Goal: Navigation & Orientation: Find specific page/section

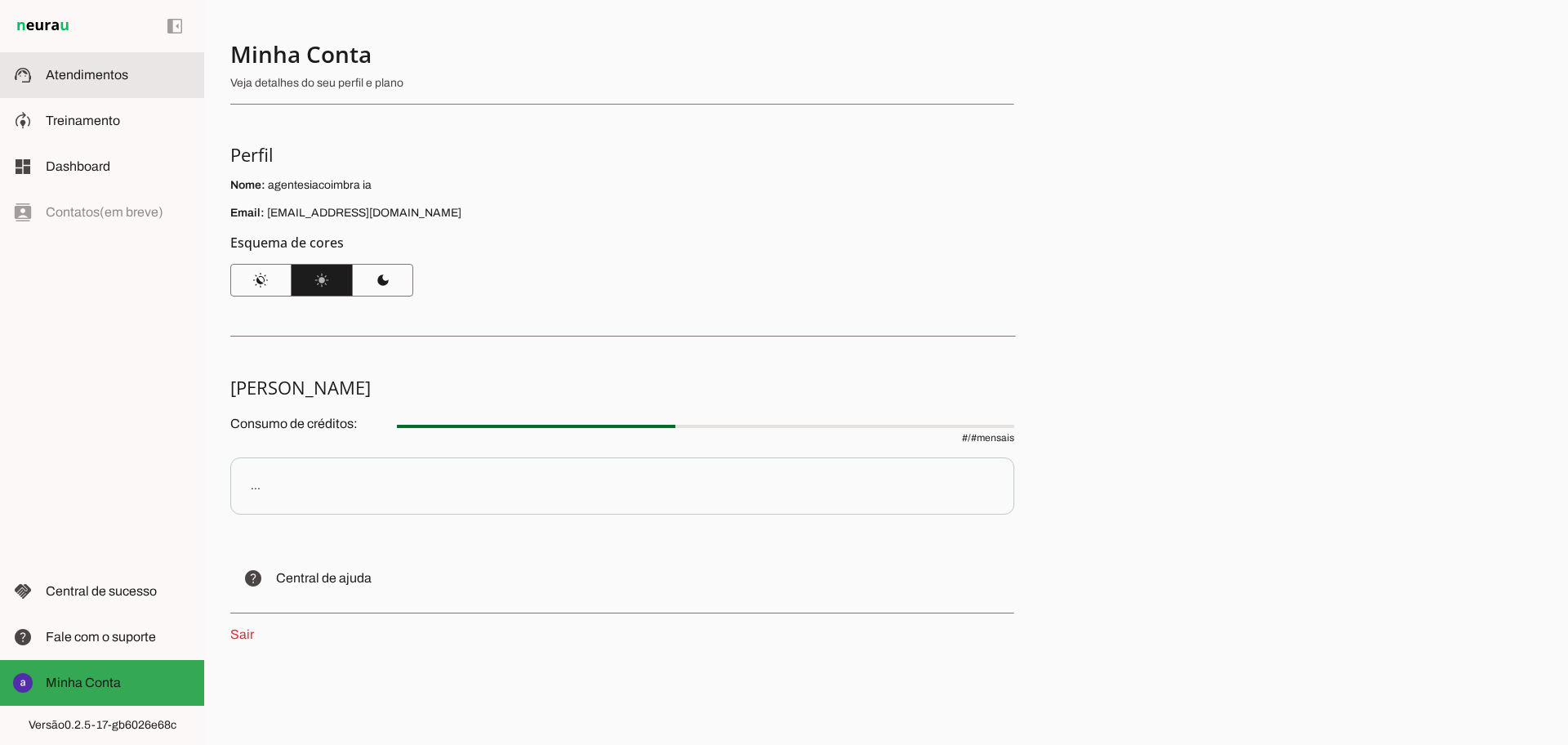
click at [115, 85] on md-item "support_agent Atendimentos Atendimentos" at bounding box center [102, 75] width 204 height 46
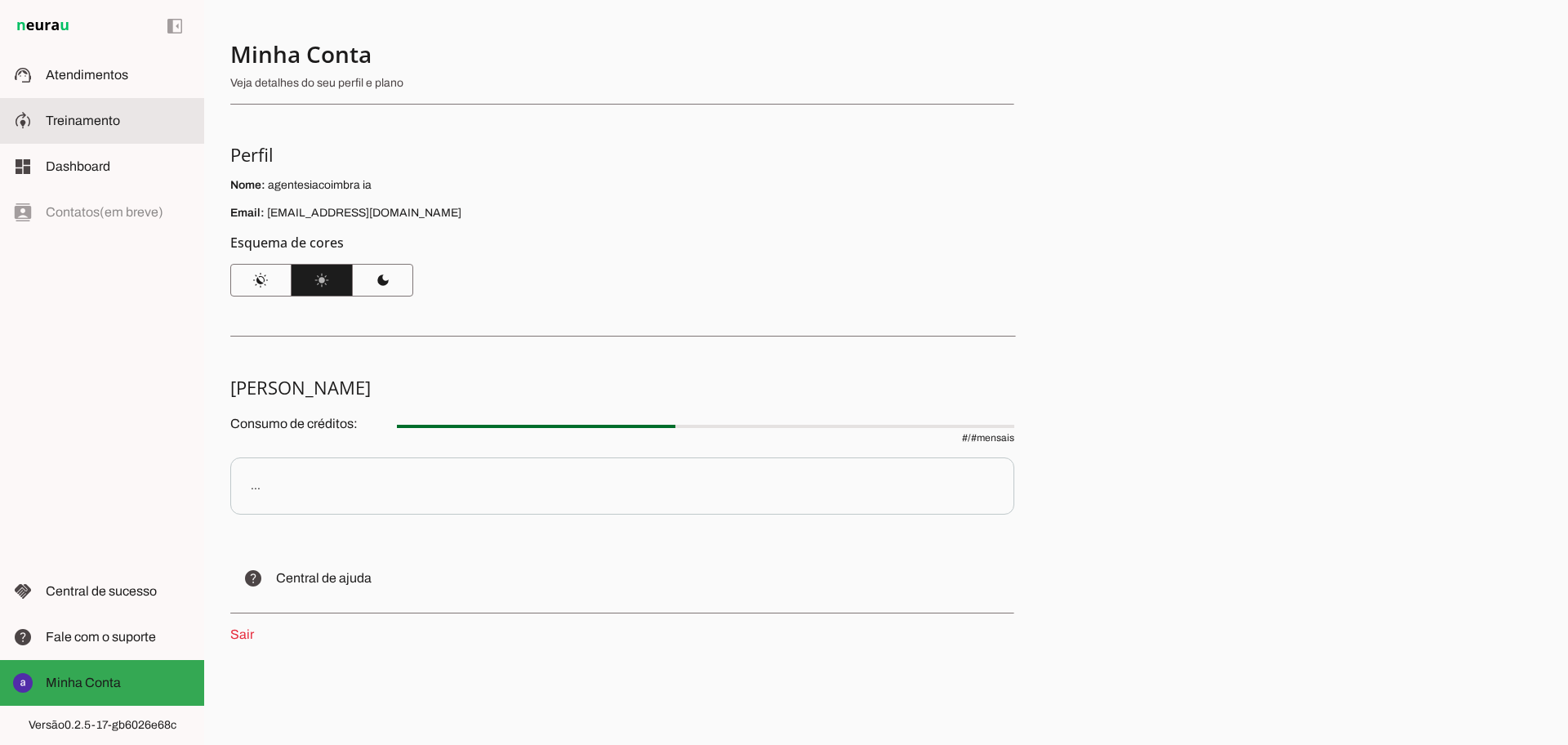
click at [114, 128] on slot at bounding box center [118, 121] width 145 height 19
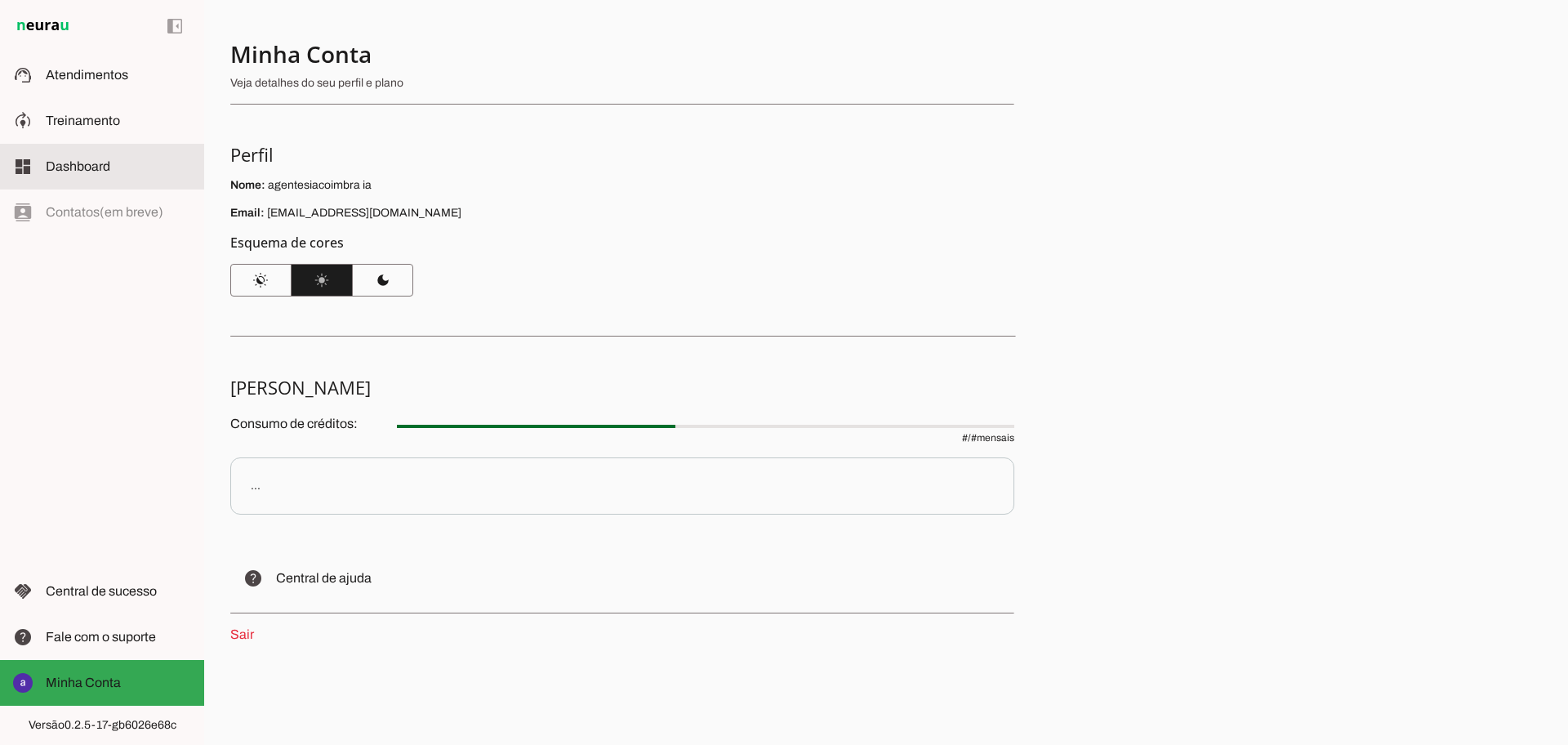
click at [87, 174] on slot at bounding box center [118, 167] width 145 height 19
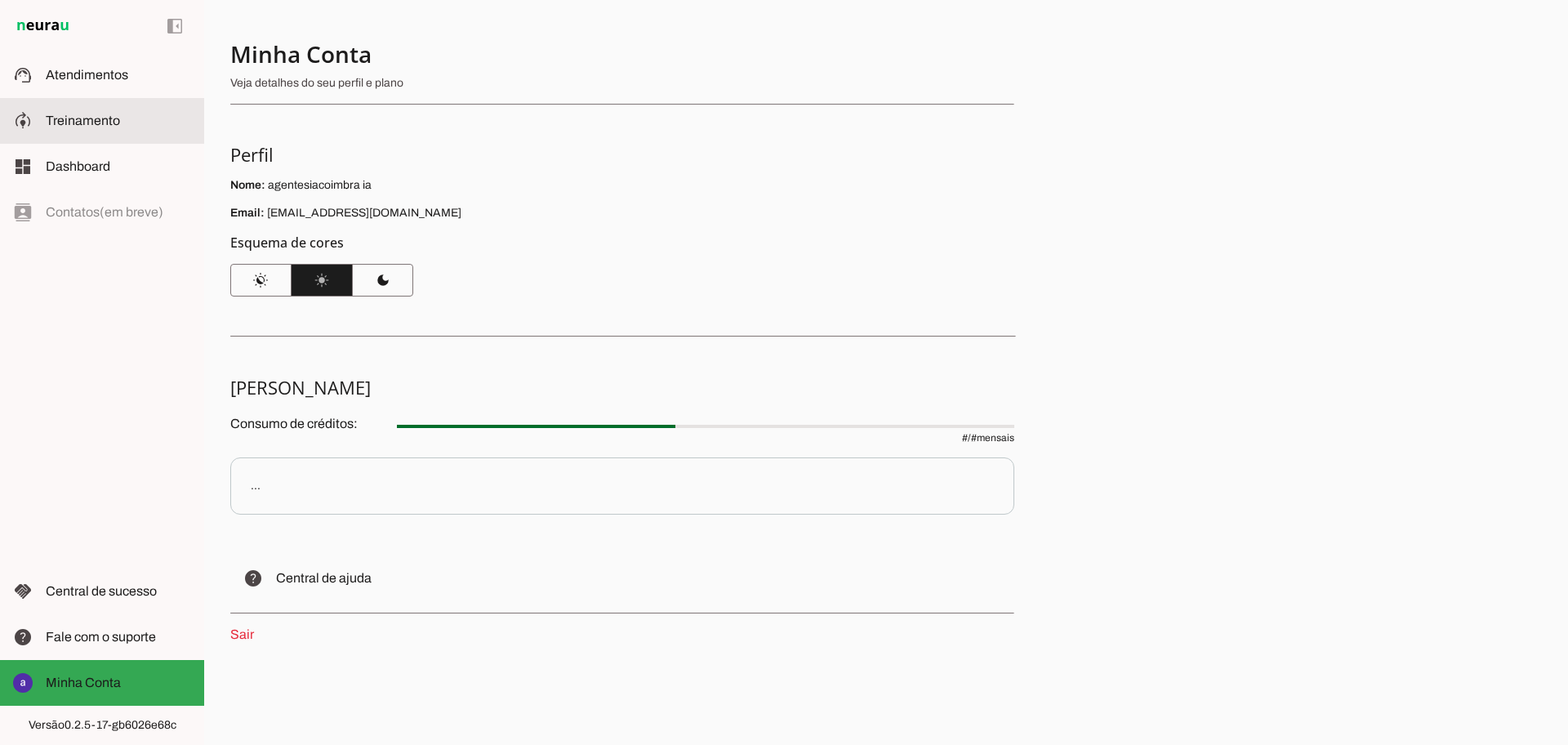
click at [81, 123] on span "Treinamento" at bounding box center [82, 120] width 75 height 14
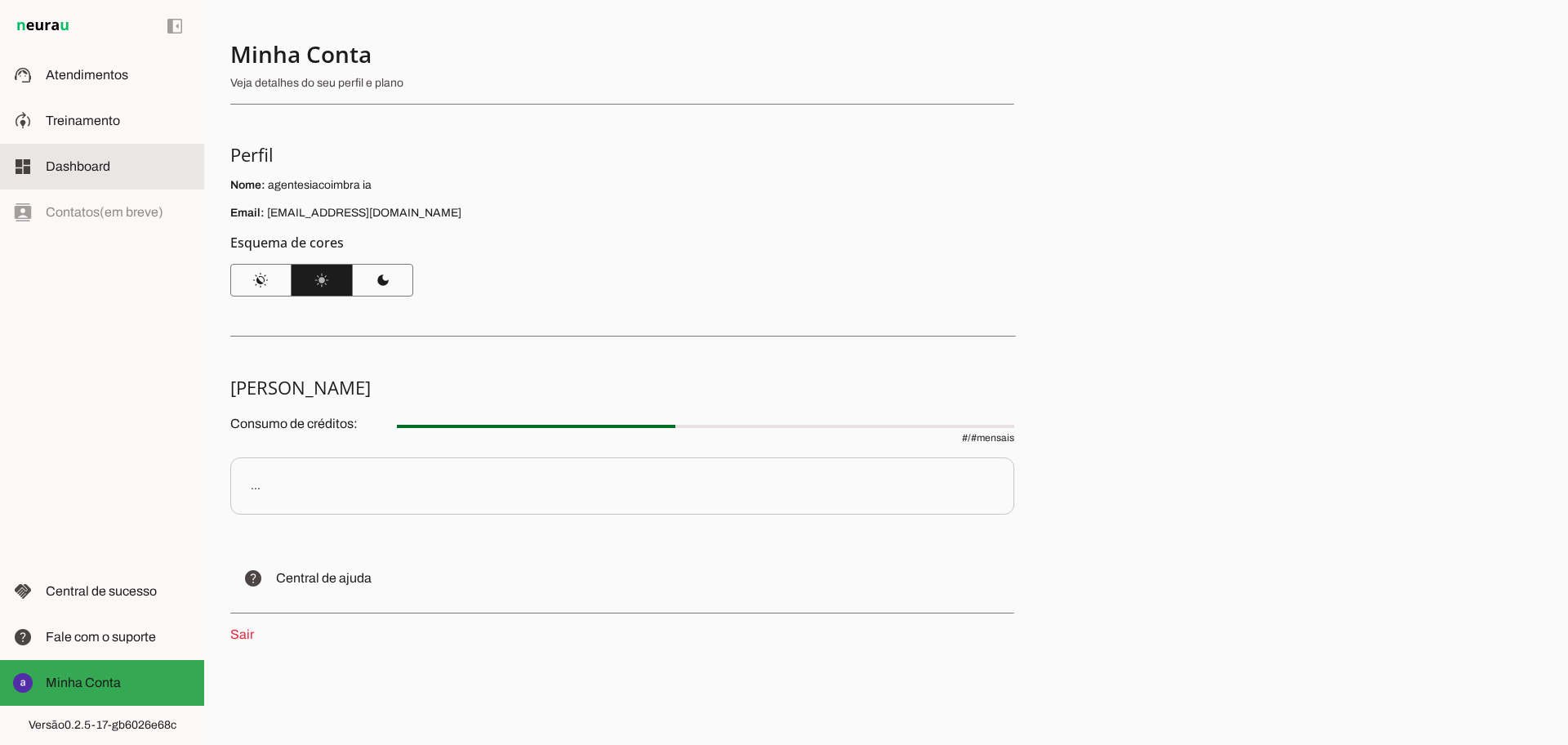
click at [88, 167] on span "Dashboard" at bounding box center [77, 166] width 65 height 14
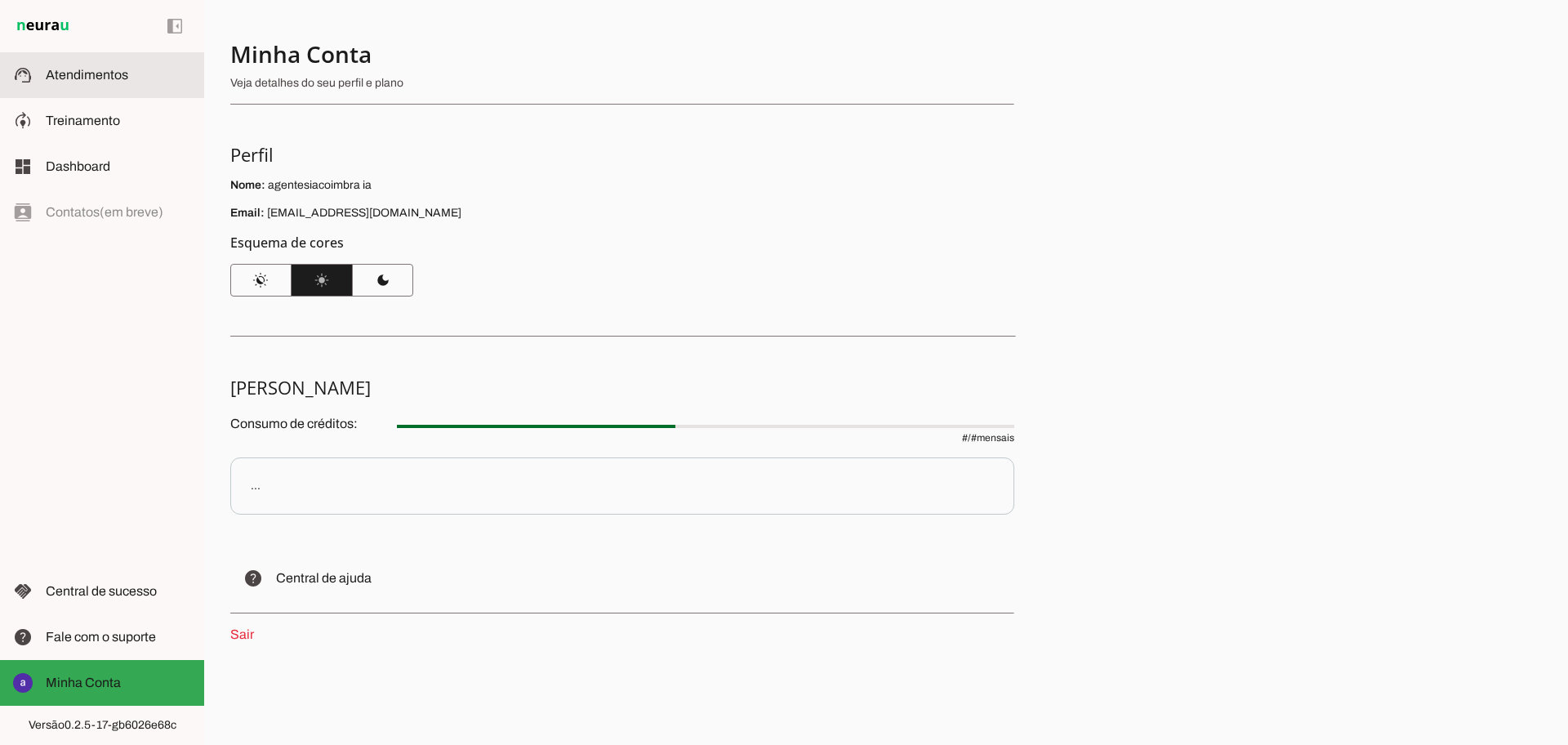
click at [98, 88] on md-item "support_agent Atendimentos Atendimentos" at bounding box center [102, 75] width 204 height 46
click at [119, 86] on md-item "support_agent Atendimentos Atendimentos" at bounding box center [102, 75] width 204 height 46
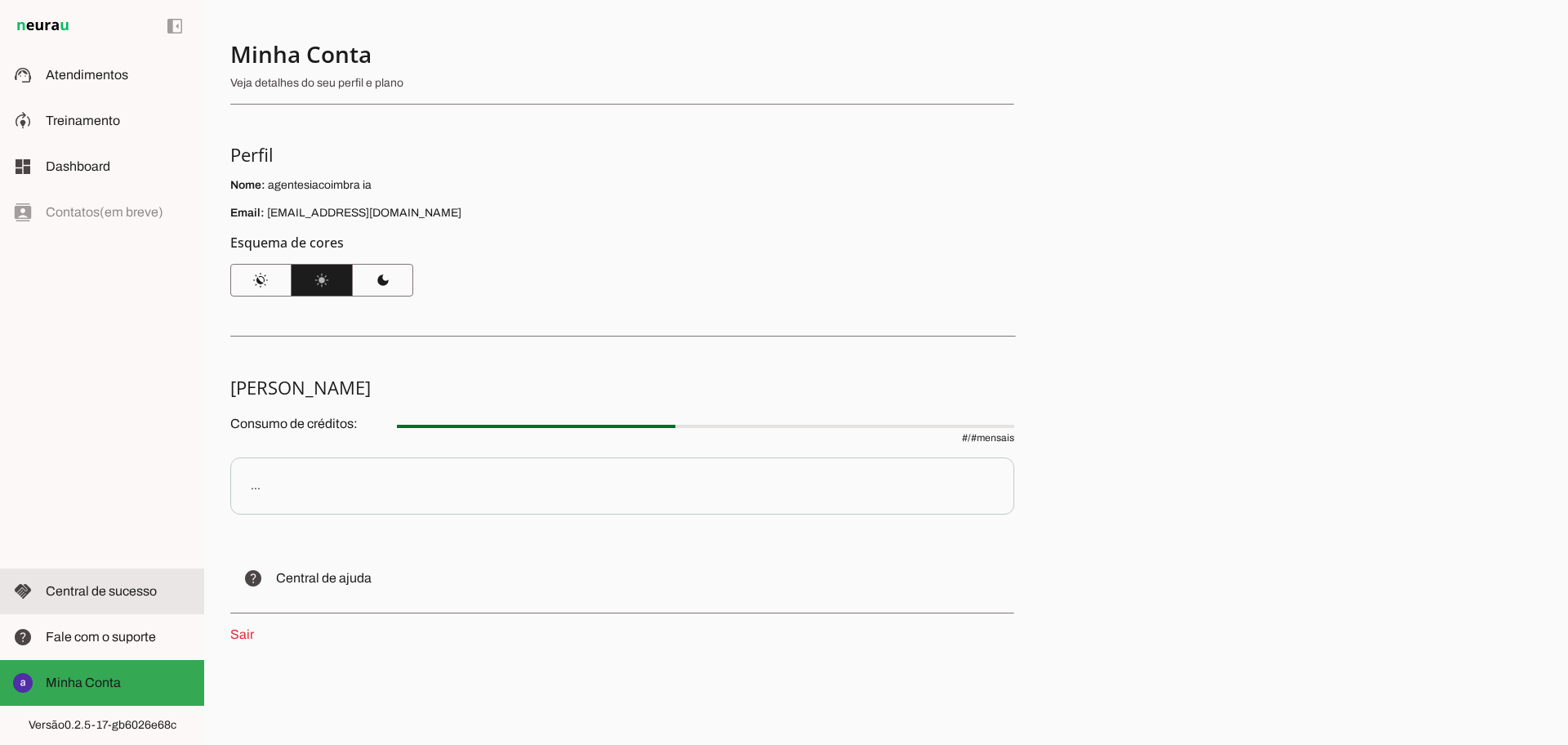
click at [110, 596] on span "Central de sucesso" at bounding box center [101, 591] width 111 height 14
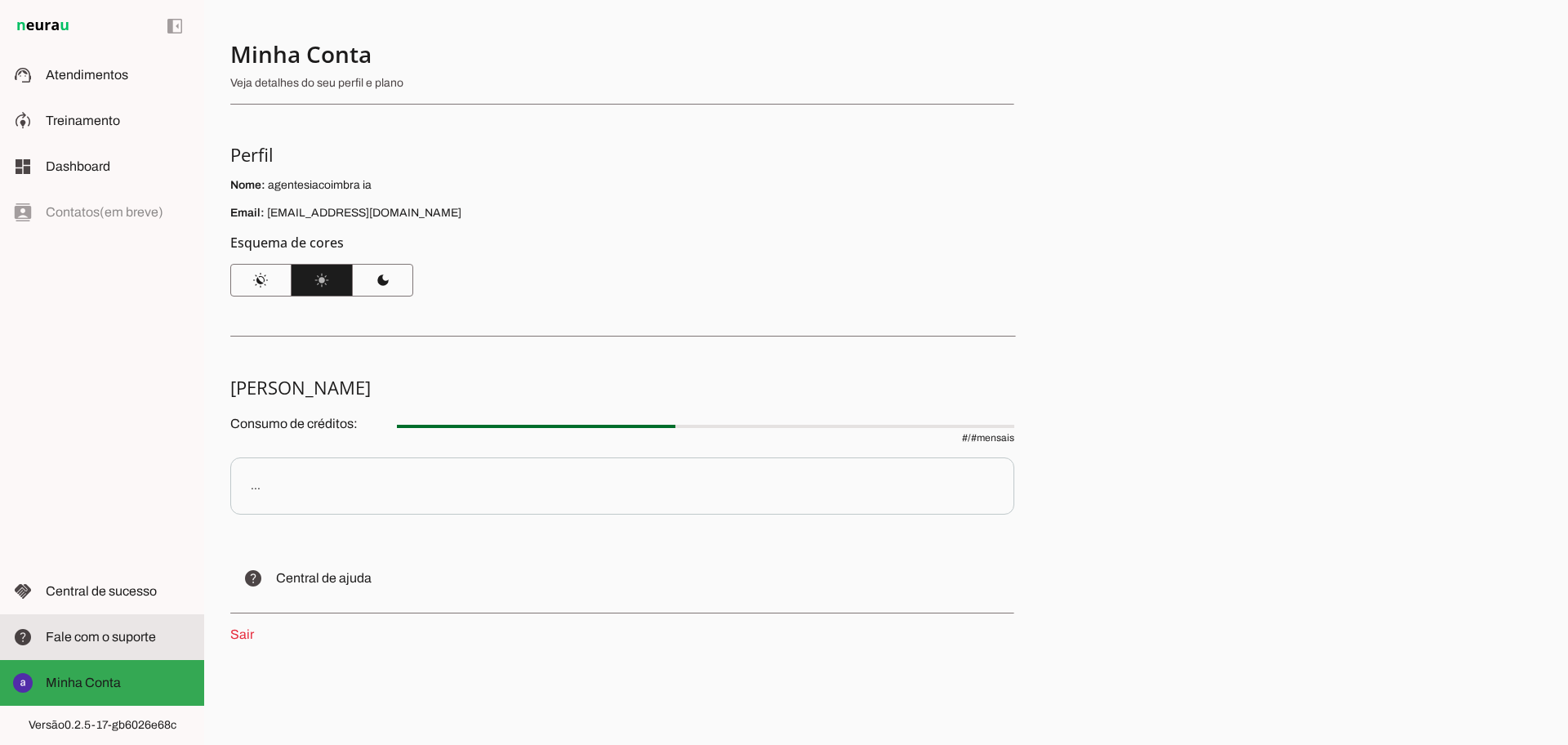
click at [112, 631] on span "Fale com o suporte" at bounding box center [101, 636] width 110 height 14
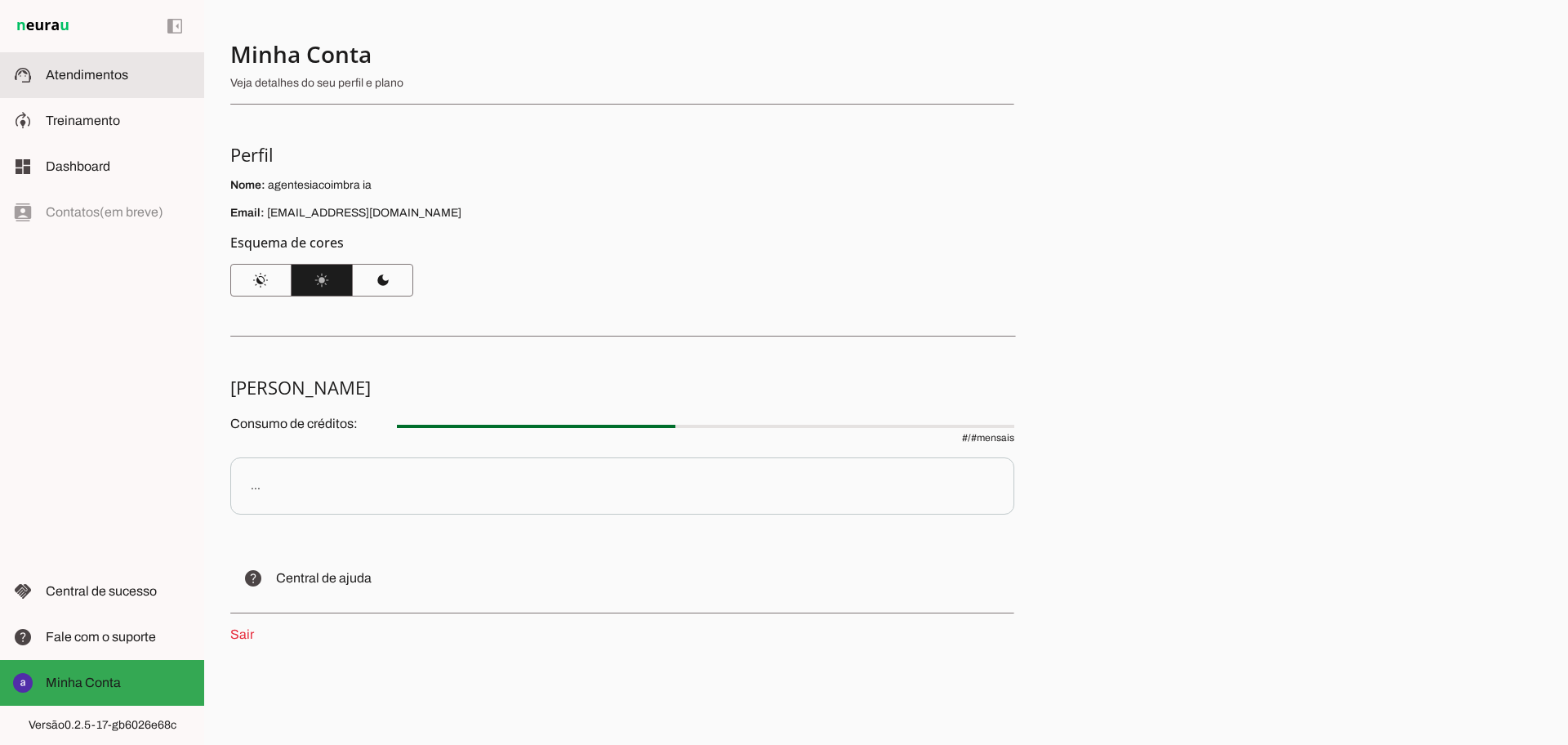
click at [121, 92] on md-item "support_agent Atendimentos Atendimentos" at bounding box center [102, 75] width 204 height 46
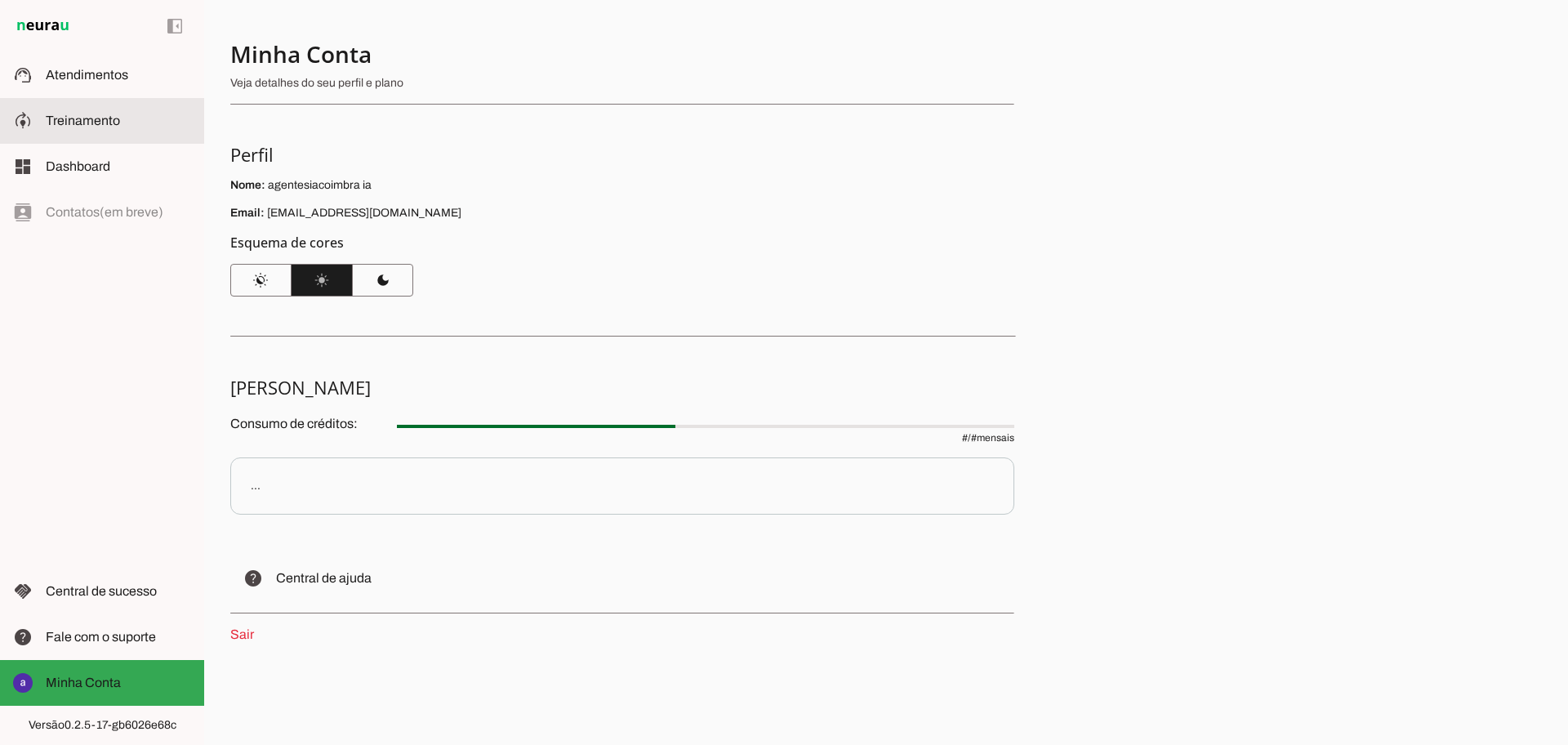
click at [85, 134] on md-item "model_training Treinamento Treinamento" at bounding box center [102, 120] width 204 height 46
click at [85, 135] on md-item "model_training Treinamento Treinamento" at bounding box center [102, 120] width 204 height 46
drag, startPoint x: 412, startPoint y: 508, endPoint x: 507, endPoint y: 555, distance: 106.0
click at [507, 555] on section "[PERSON_NAME] Consumo de créditos: # / # mensais ... help Central de ajuda Sair" at bounding box center [622, 510] width 784 height 268
